Goal: Information Seeking & Learning: Find specific fact

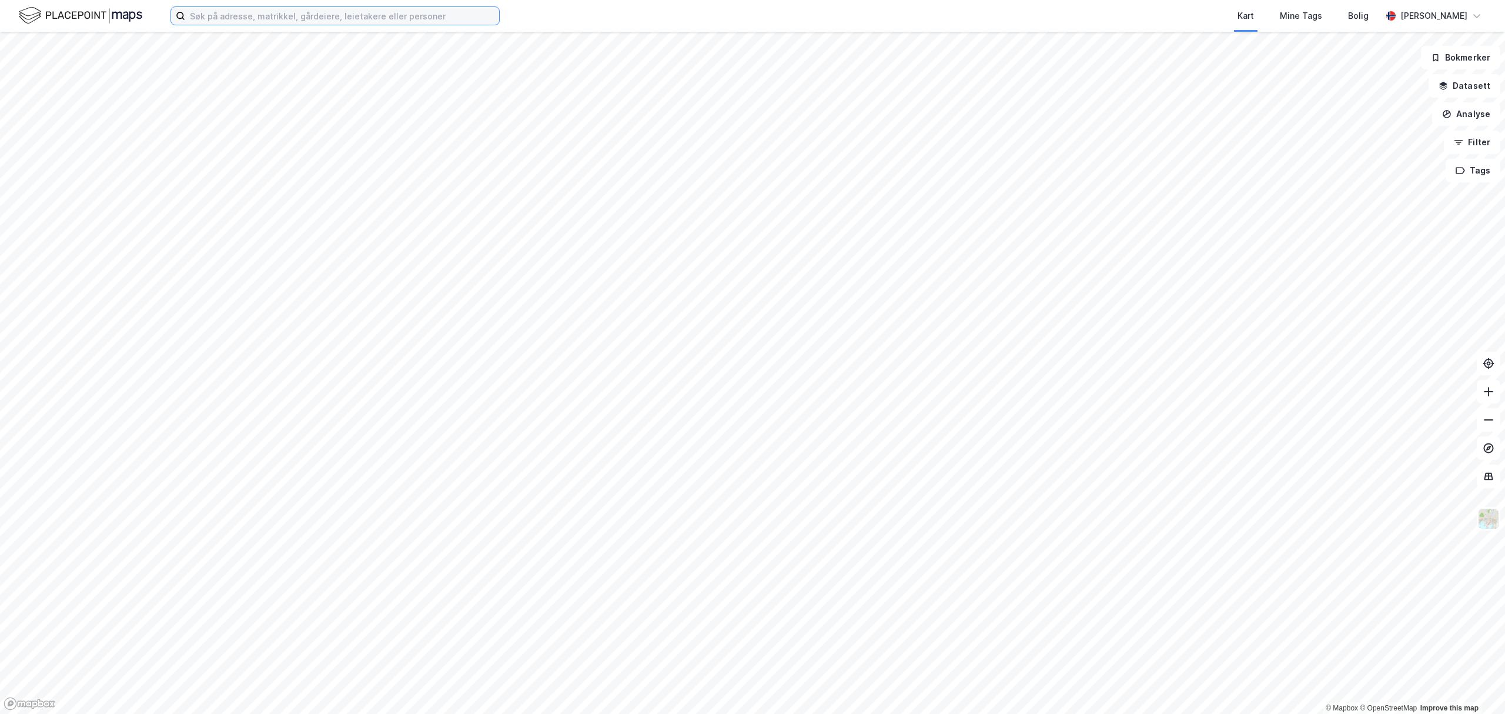
click at [384, 15] on input at bounding box center [342, 16] width 314 height 18
type input "760/4"
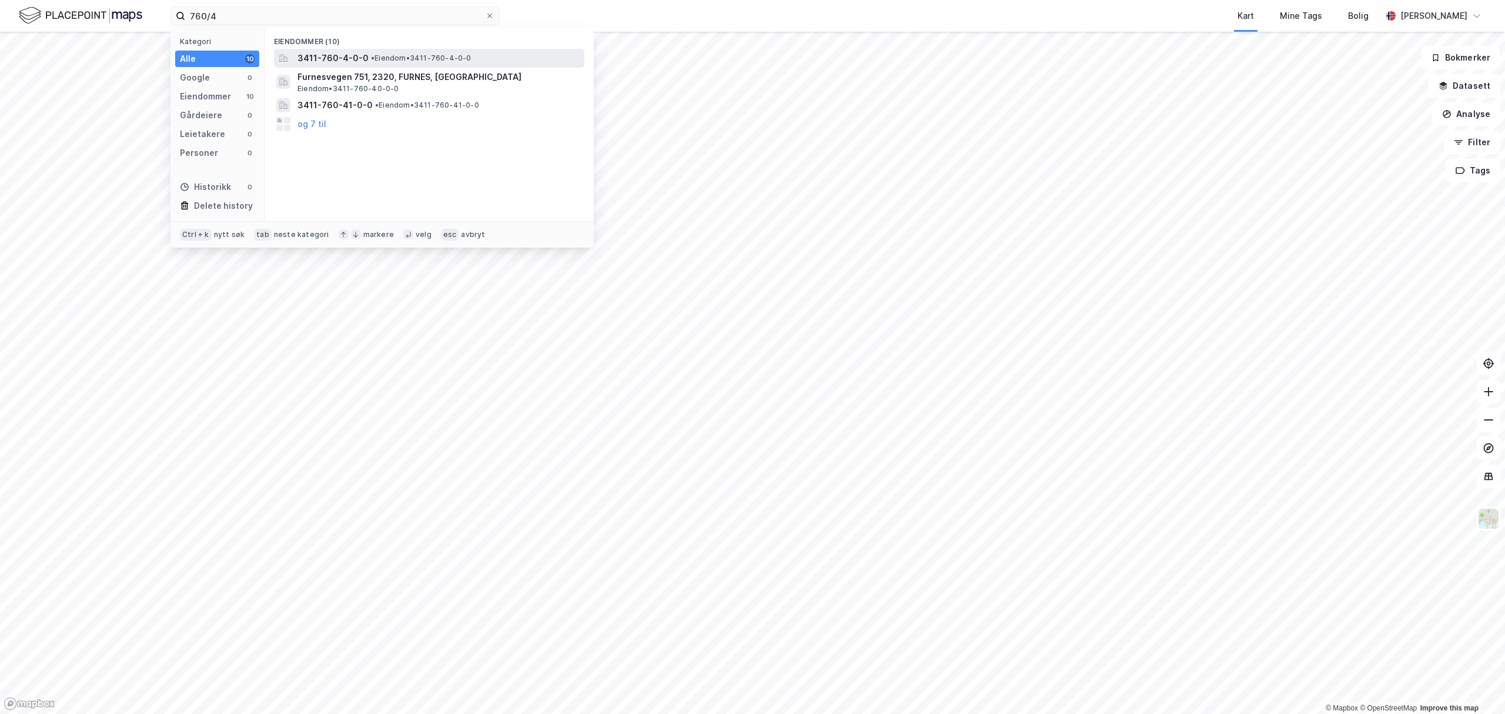
click at [362, 60] on span "3411-760-4-0-0" at bounding box center [332, 58] width 71 height 14
